Goal: Task Accomplishment & Management: Manage account settings

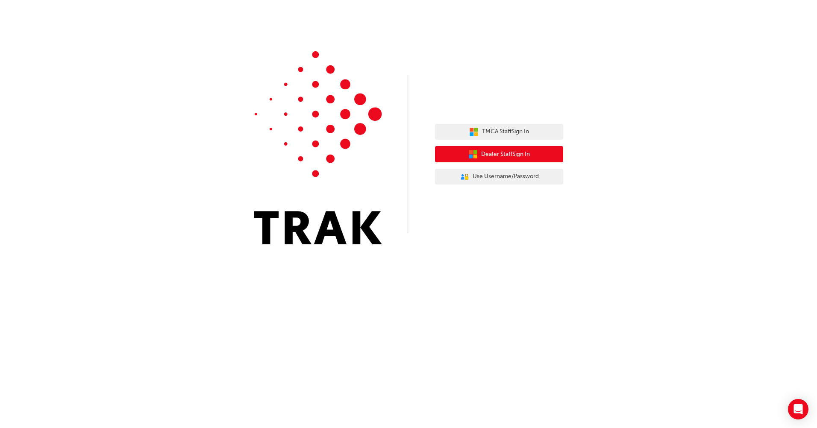
click at [511, 155] on span "Dealer Staff Sign In" at bounding box center [505, 155] width 49 height 10
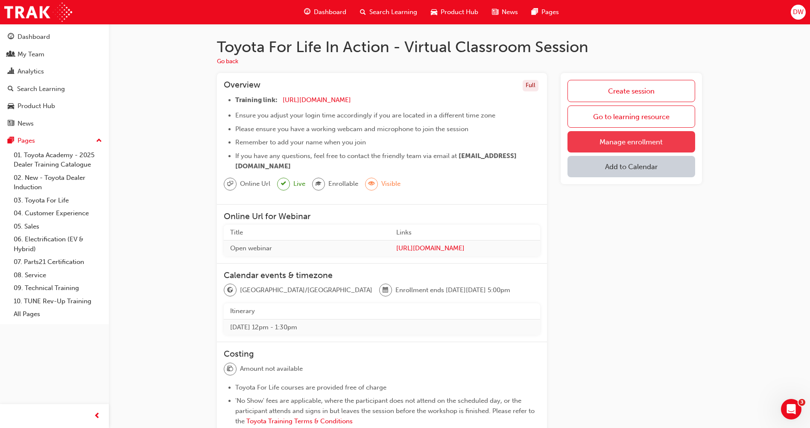
click at [648, 144] on link "Manage enrollment" at bounding box center [632, 141] width 128 height 21
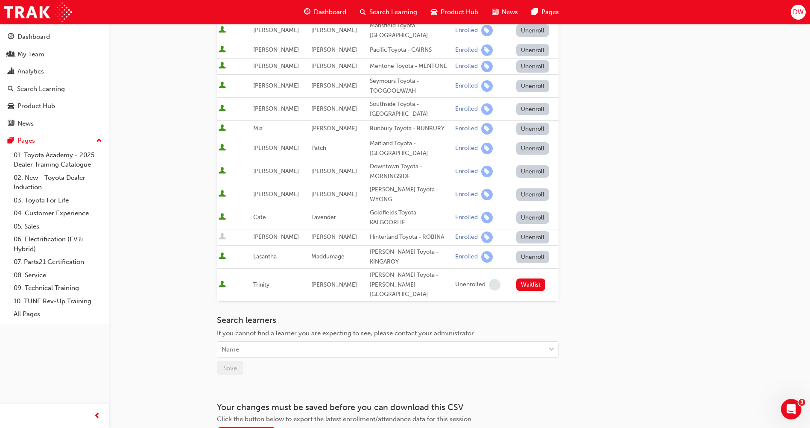
scroll to position [316, 0]
